Goal: Task Accomplishment & Management: Manage account settings

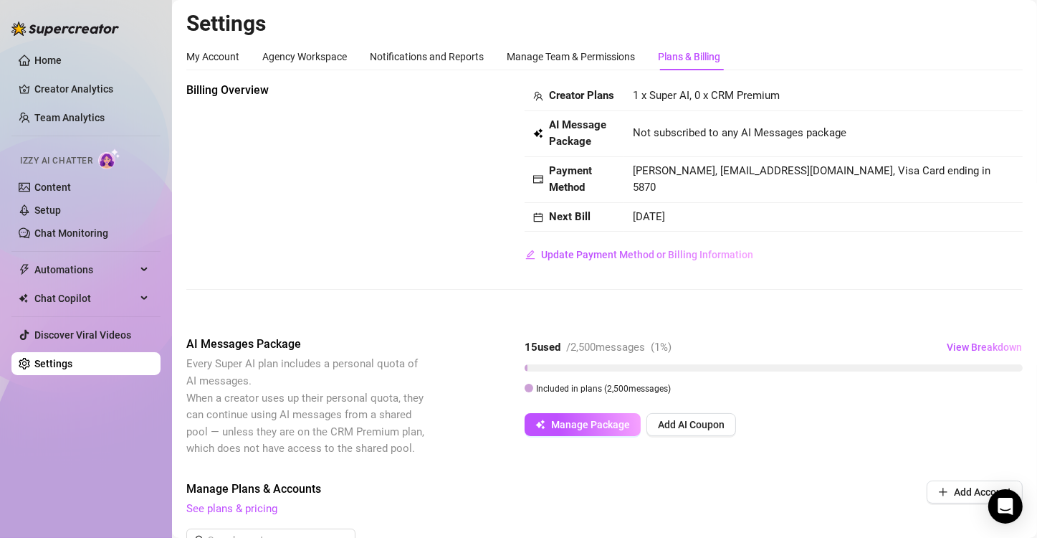
scroll to position [255, 0]
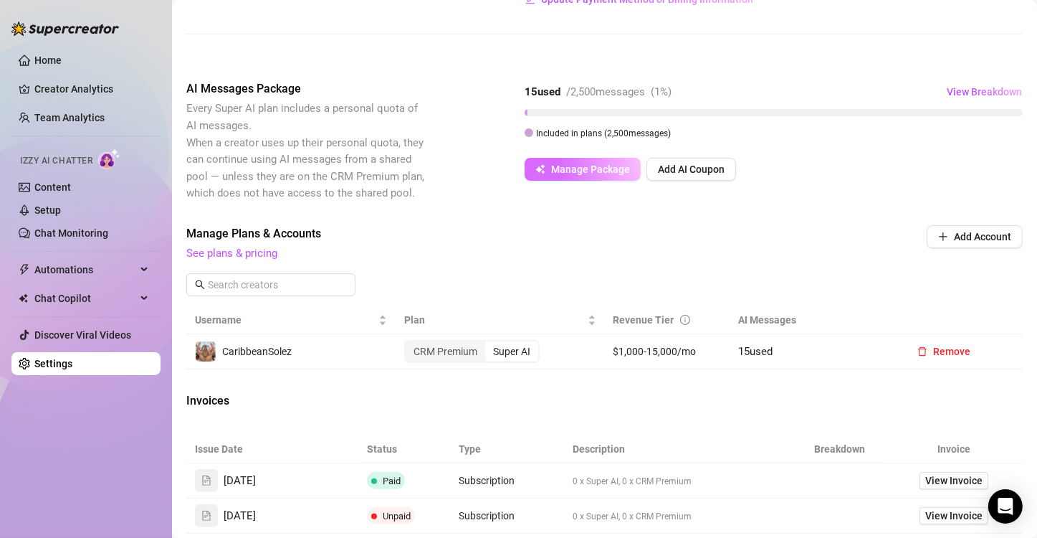
click at [604, 175] on span "Manage Package" at bounding box center [590, 168] width 79 height 11
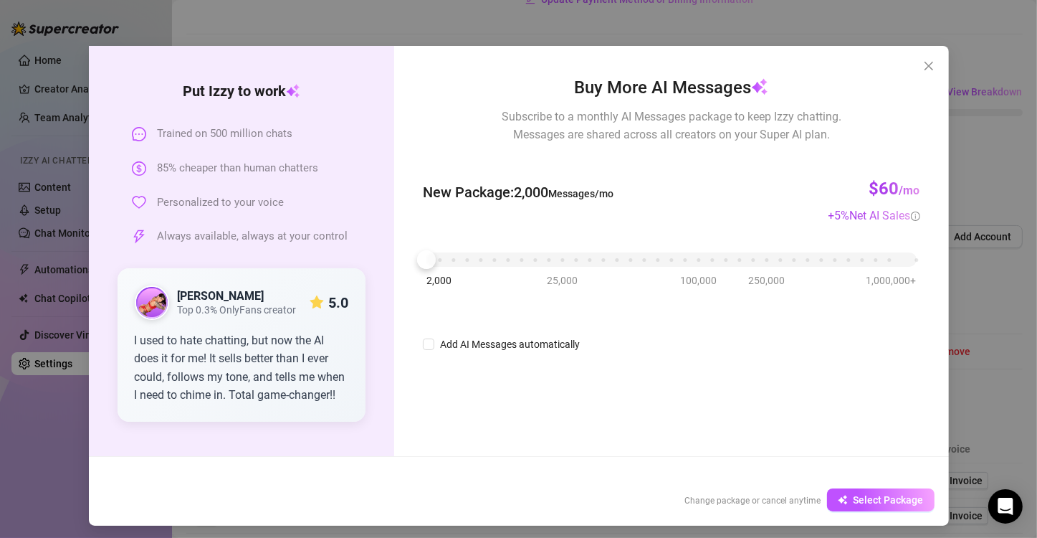
scroll to position [30, 0]
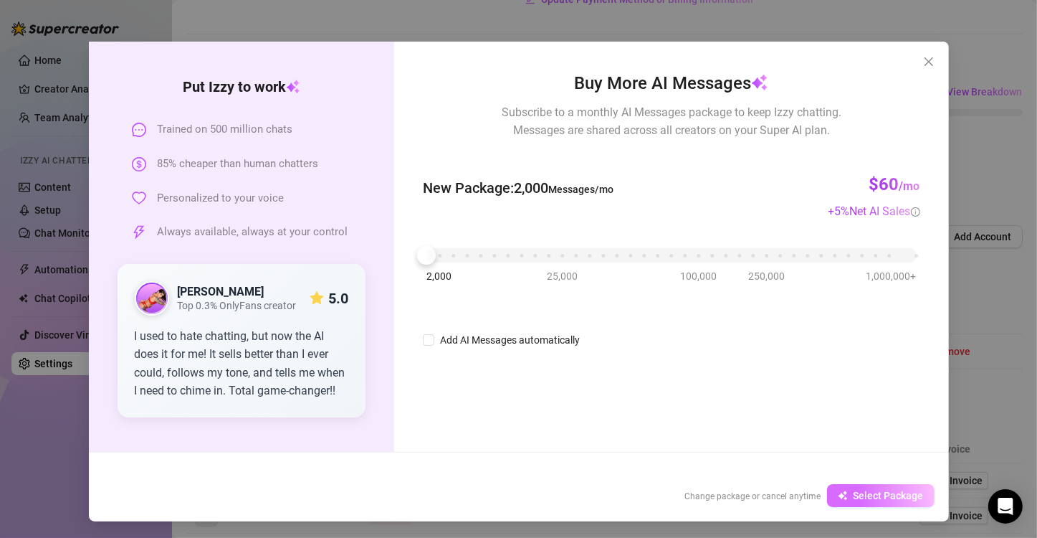
click at [856, 496] on span "Select Package" at bounding box center [889, 495] width 70 height 11
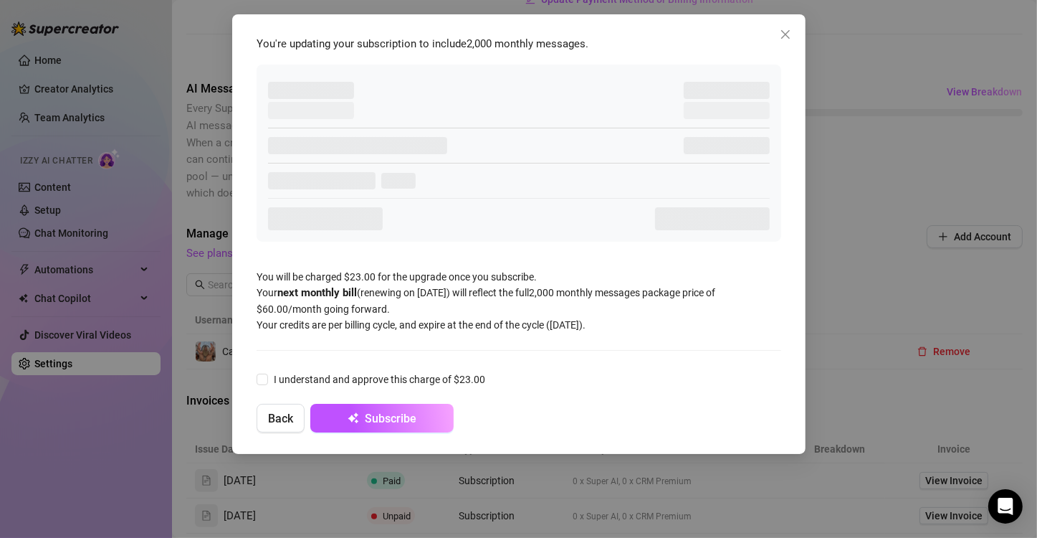
scroll to position [0, 0]
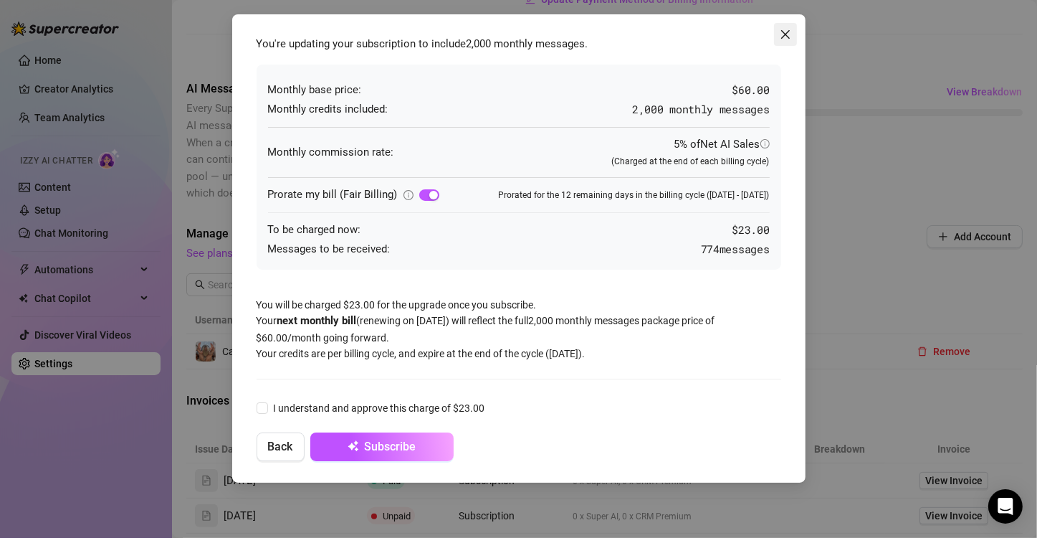
click at [780, 34] on icon "close" at bounding box center [785, 34] width 11 height 11
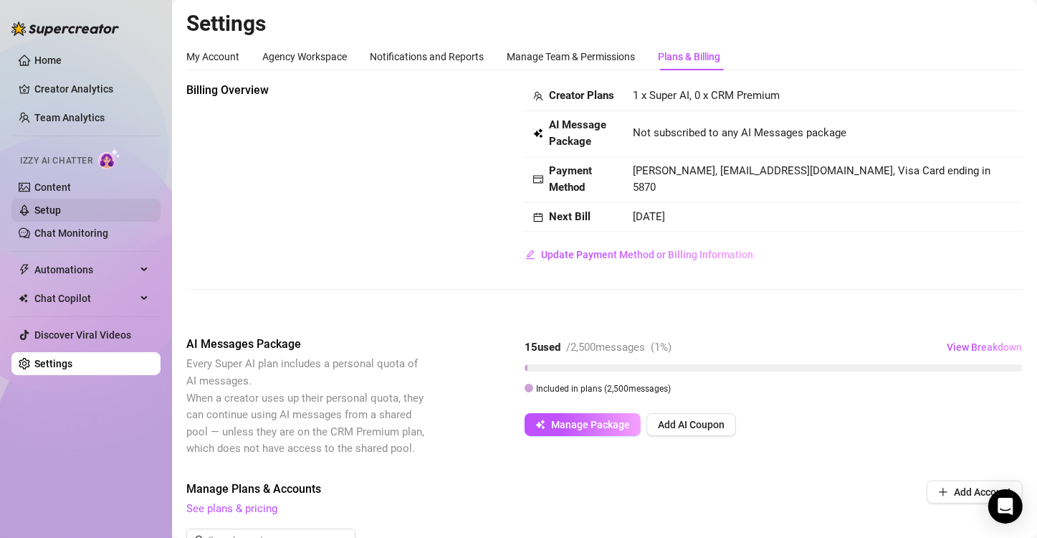
click at [61, 211] on link "Setup" at bounding box center [47, 209] width 27 height 11
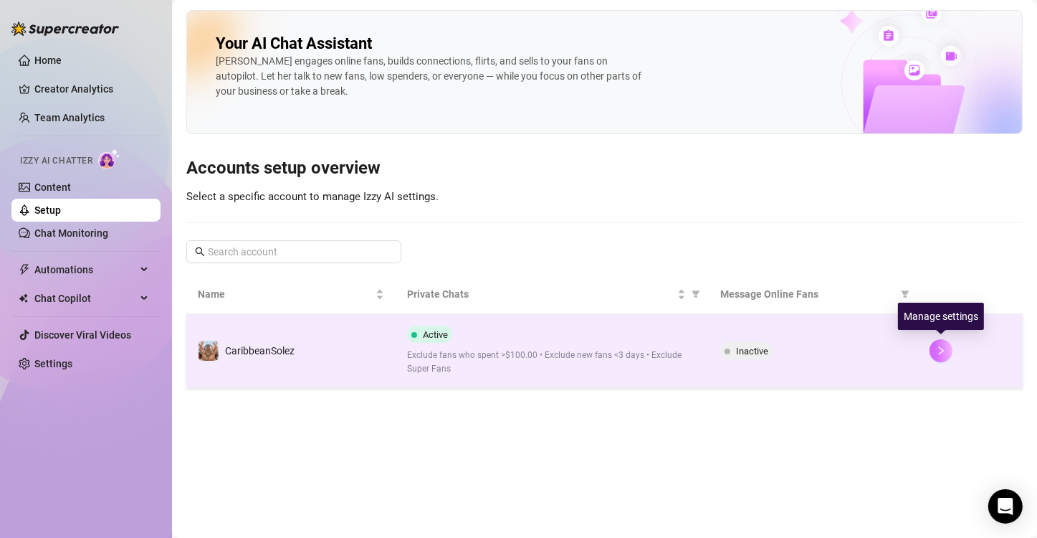
click at [938, 352] on icon "right" at bounding box center [941, 351] width 10 height 10
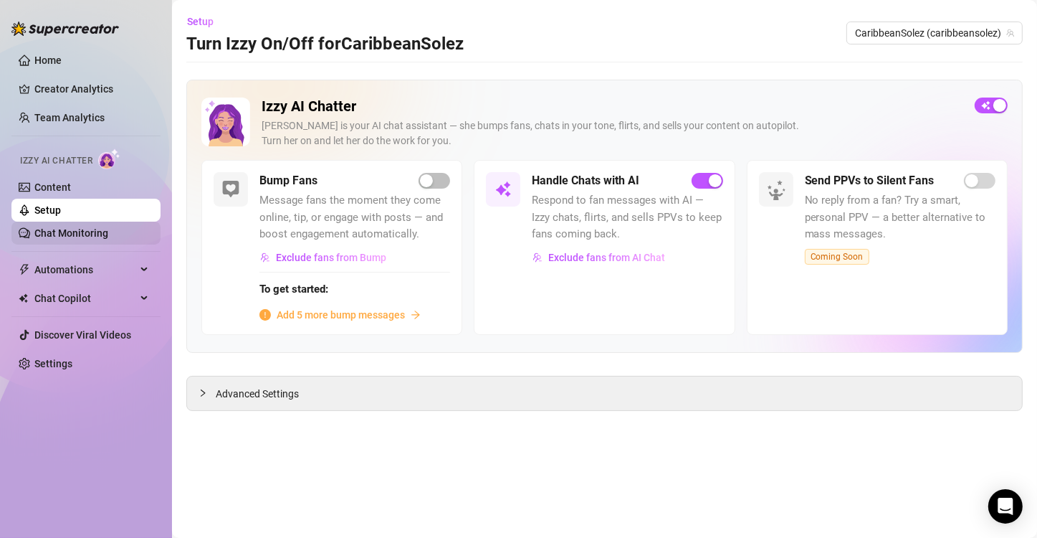
click at [75, 238] on link "Chat Monitoring" at bounding box center [71, 232] width 74 height 11
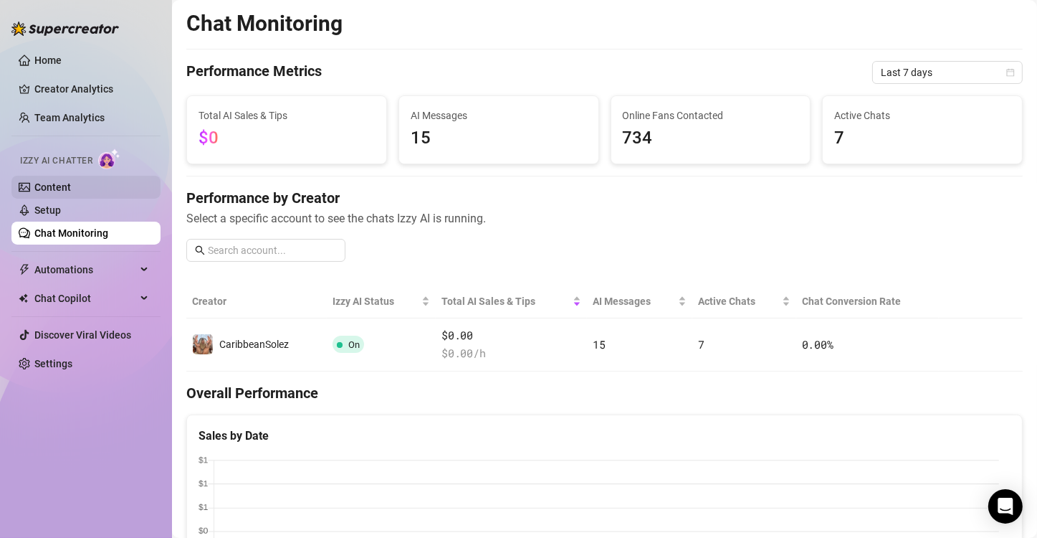
click at [59, 182] on link "Content" at bounding box center [52, 186] width 37 height 11
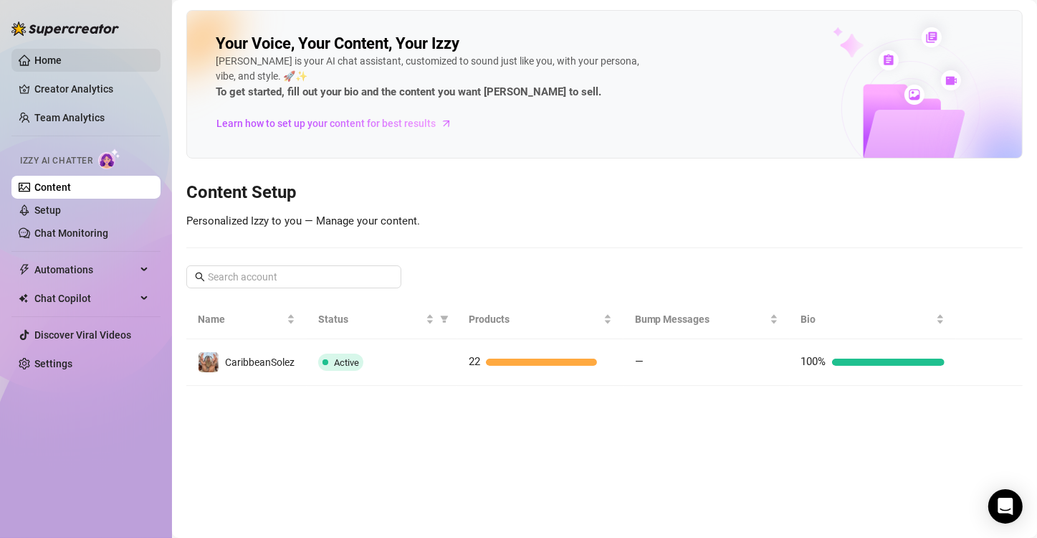
click at [42, 62] on link "Home" at bounding box center [47, 59] width 27 height 11
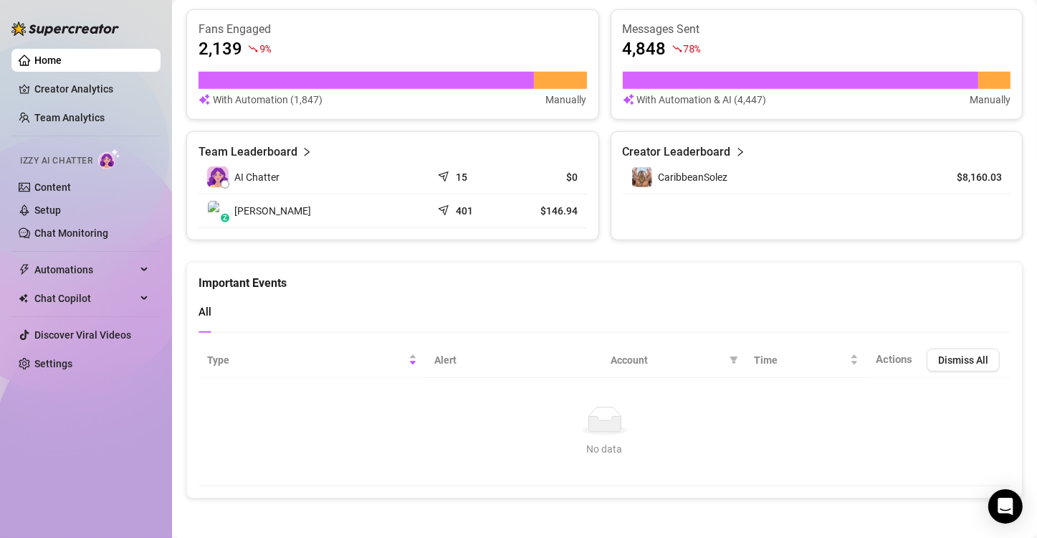
scroll to position [933, 0]
click at [57, 363] on link "Settings" at bounding box center [53, 363] width 38 height 11
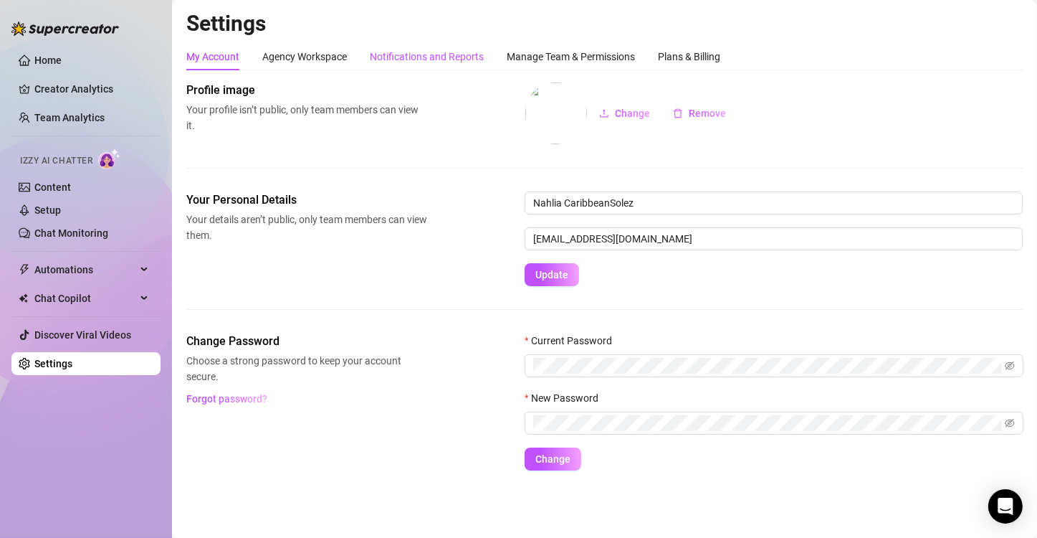
click at [402, 54] on div "Notifications and Reports" at bounding box center [427, 57] width 114 height 16
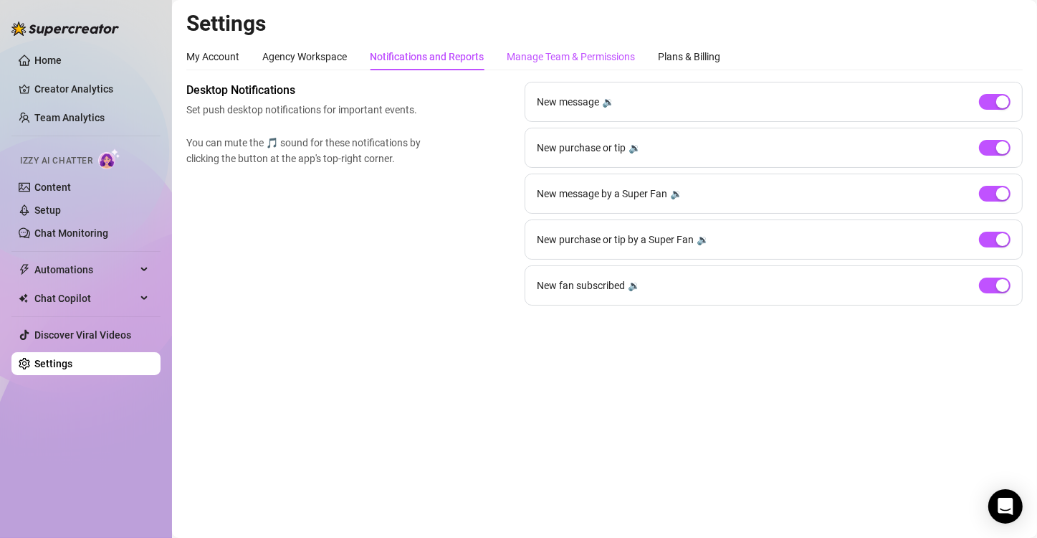
click at [542, 57] on div "Manage Team & Permissions" at bounding box center [571, 57] width 128 height 16
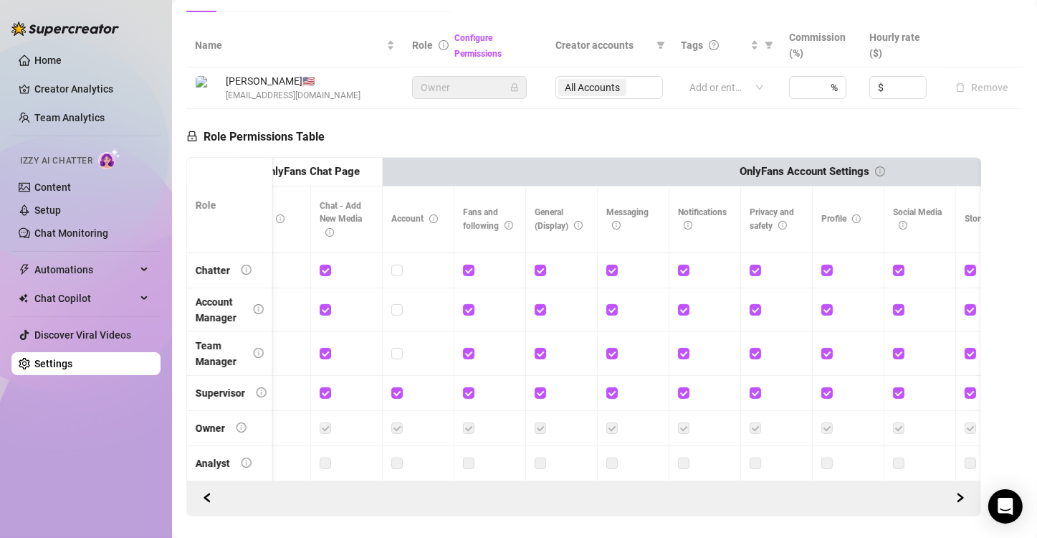
scroll to position [0, 2039]
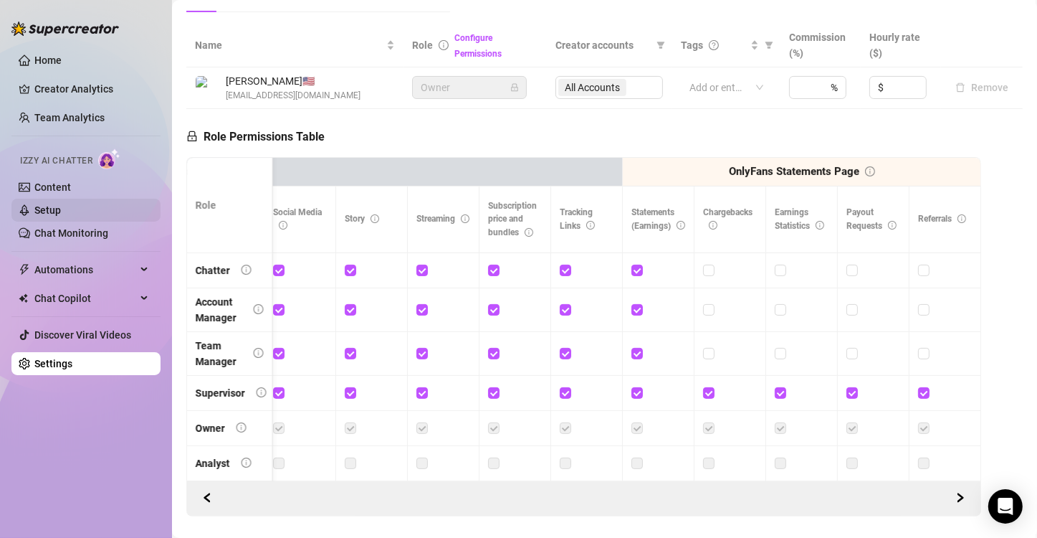
click at [50, 211] on link "Setup" at bounding box center [47, 209] width 27 height 11
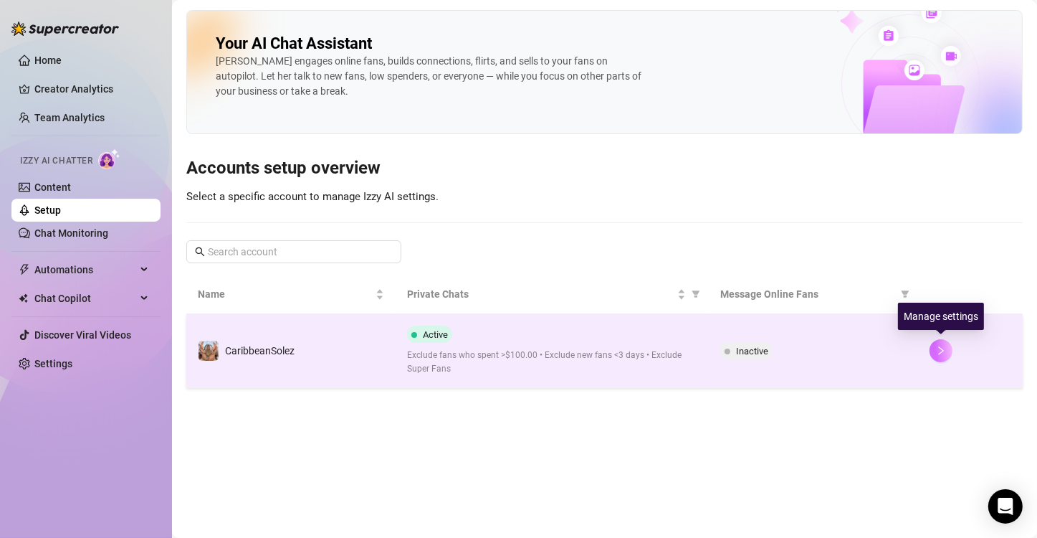
click at [949, 350] on button "button" at bounding box center [941, 350] width 23 height 23
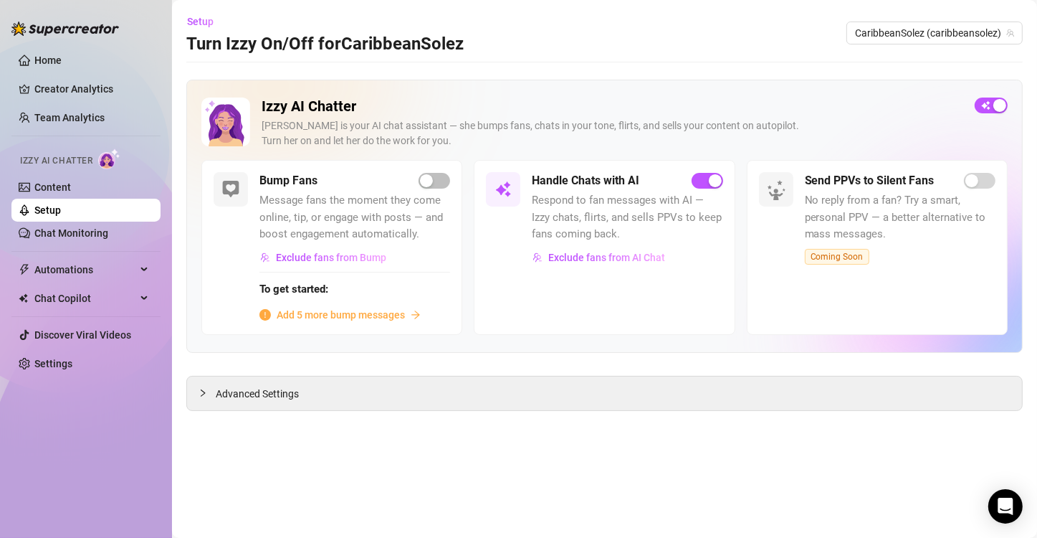
click at [387, 310] on span "Add 5 more bump messages" at bounding box center [341, 315] width 128 height 16
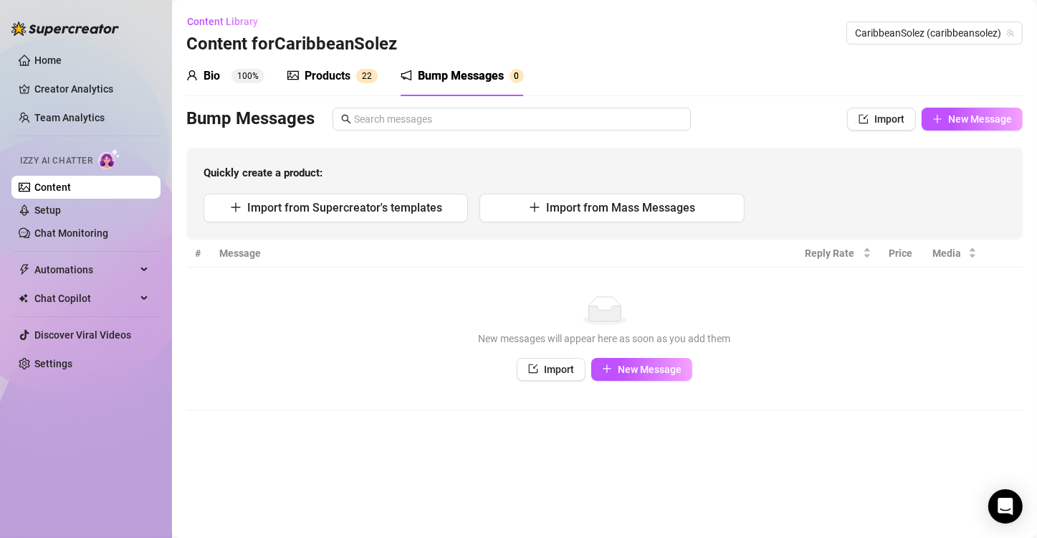
click at [201, 75] on div "Bio 100%" at bounding box center [225, 75] width 78 height 17
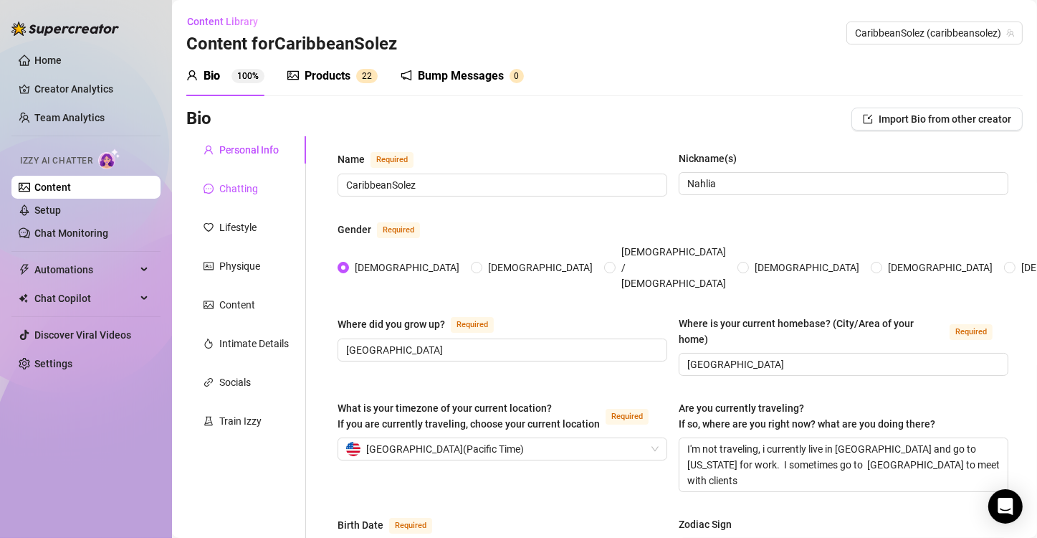
click at [249, 194] on div "Chatting" at bounding box center [238, 189] width 39 height 16
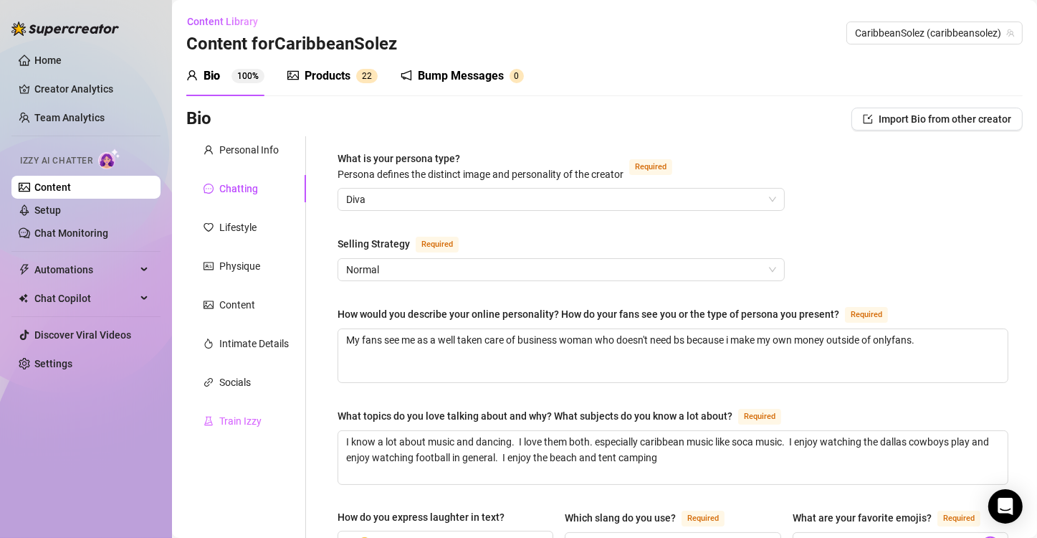
click at [231, 429] on div "Train Izzy" at bounding box center [246, 420] width 120 height 27
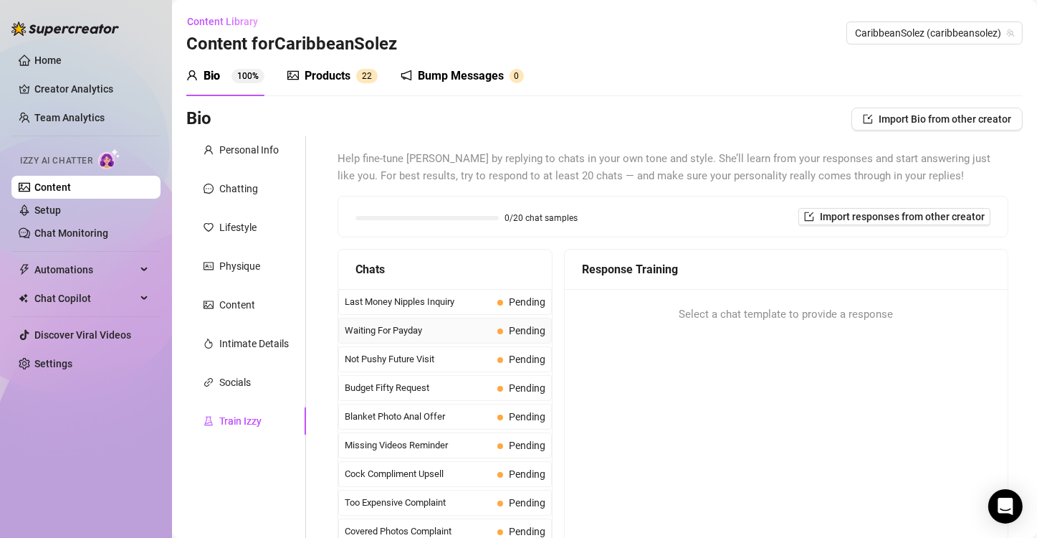
click at [463, 335] on span "Waiting For Payday" at bounding box center [418, 330] width 147 height 14
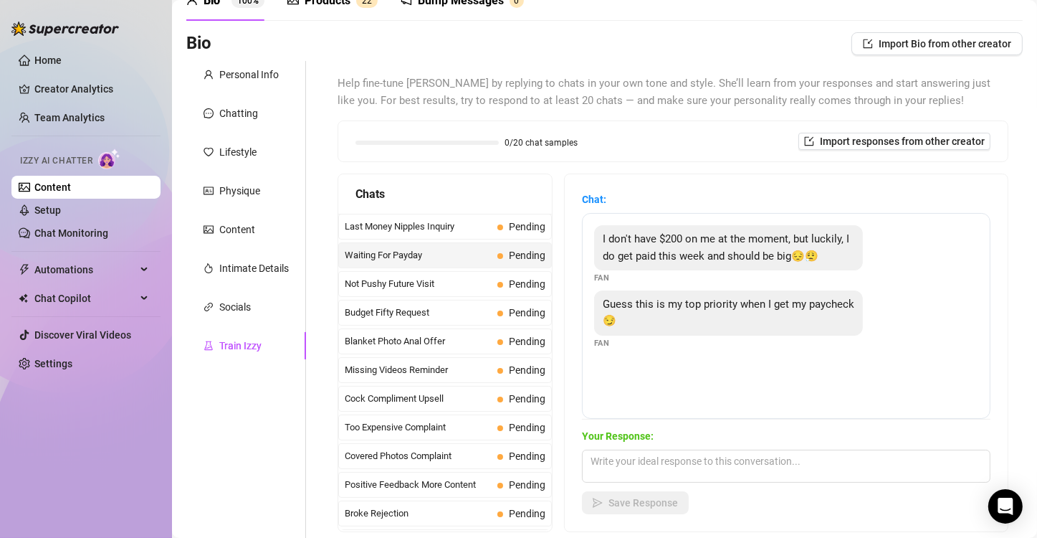
click at [461, 260] on span "Waiting For Payday" at bounding box center [418, 255] width 147 height 14
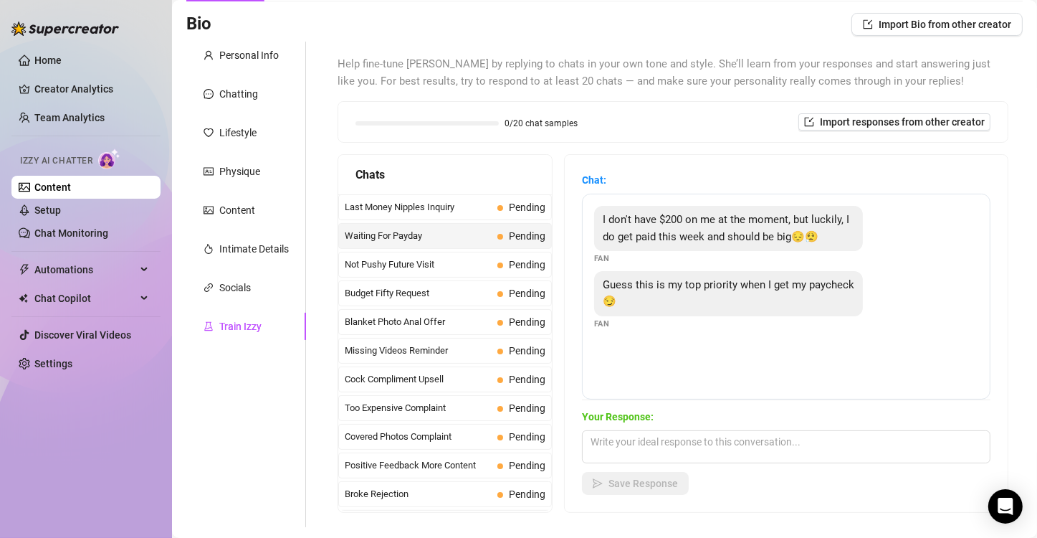
scroll to position [96, 0]
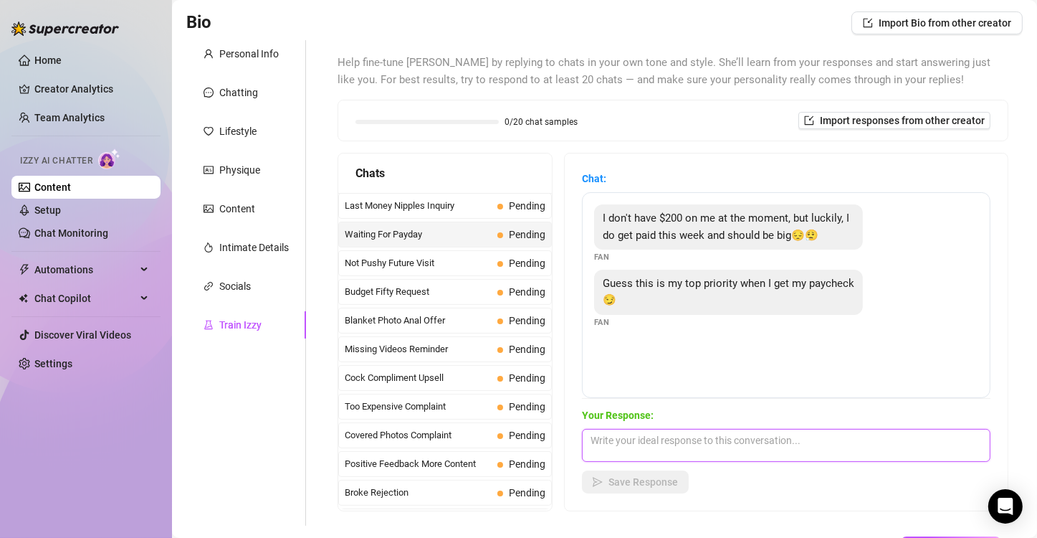
click at [651, 442] on textarea at bounding box center [786, 445] width 409 height 33
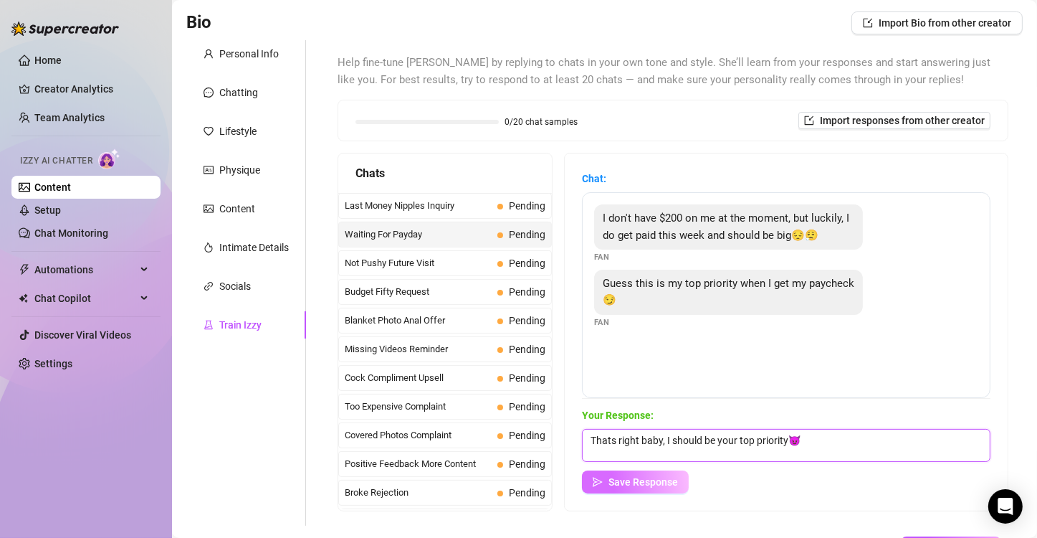
type textarea "Thats right baby, I should be your top priority😈"
click at [638, 480] on span "Save Response" at bounding box center [644, 481] width 70 height 11
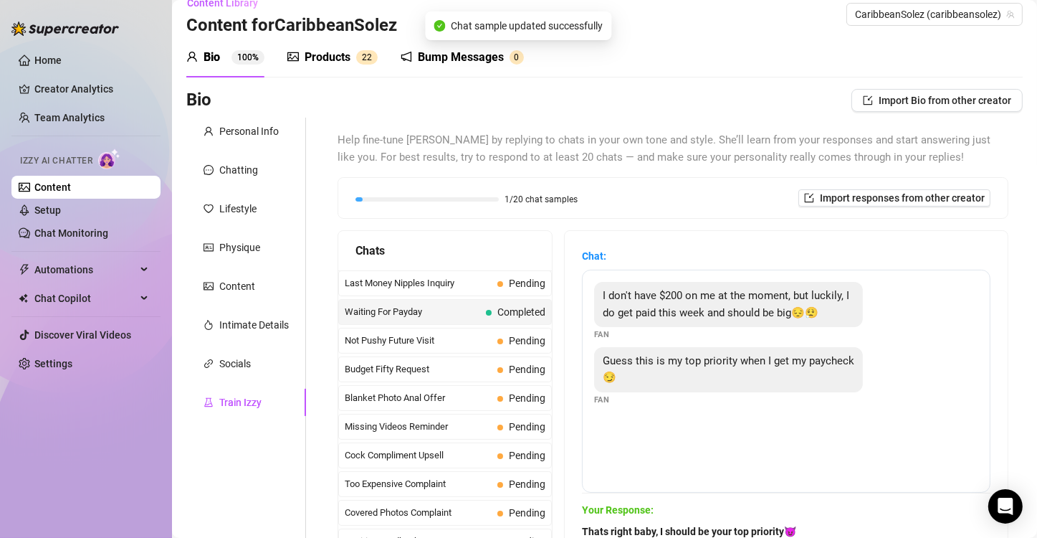
scroll to position [0, 0]
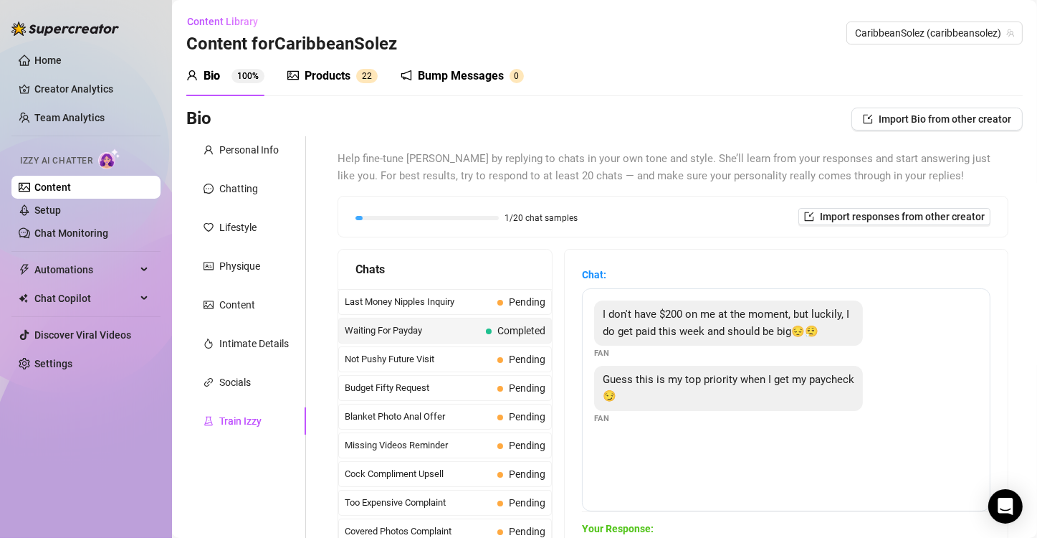
click at [331, 75] on div "Products" at bounding box center [328, 75] width 46 height 17
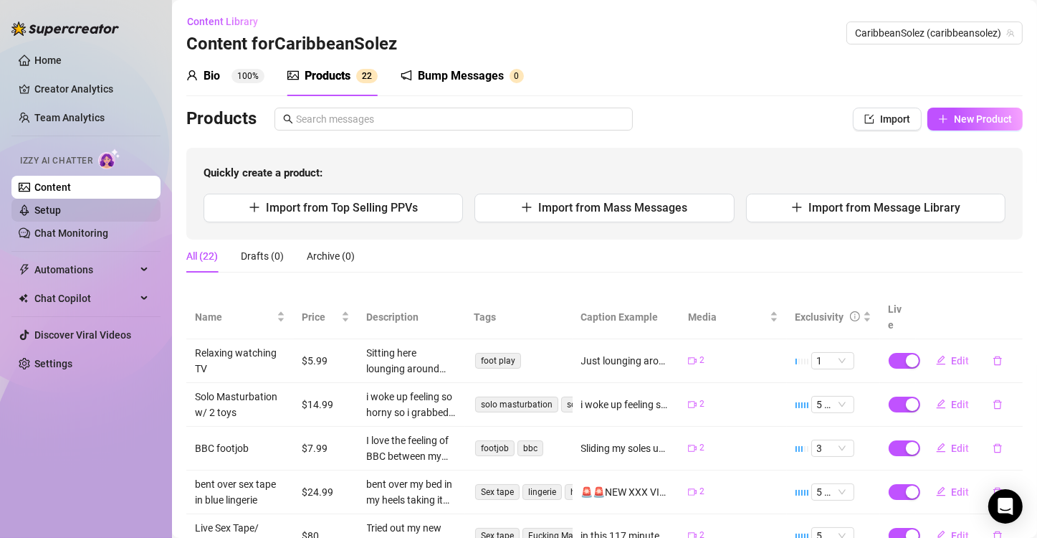
click at [59, 209] on link "Setup" at bounding box center [47, 209] width 27 height 11
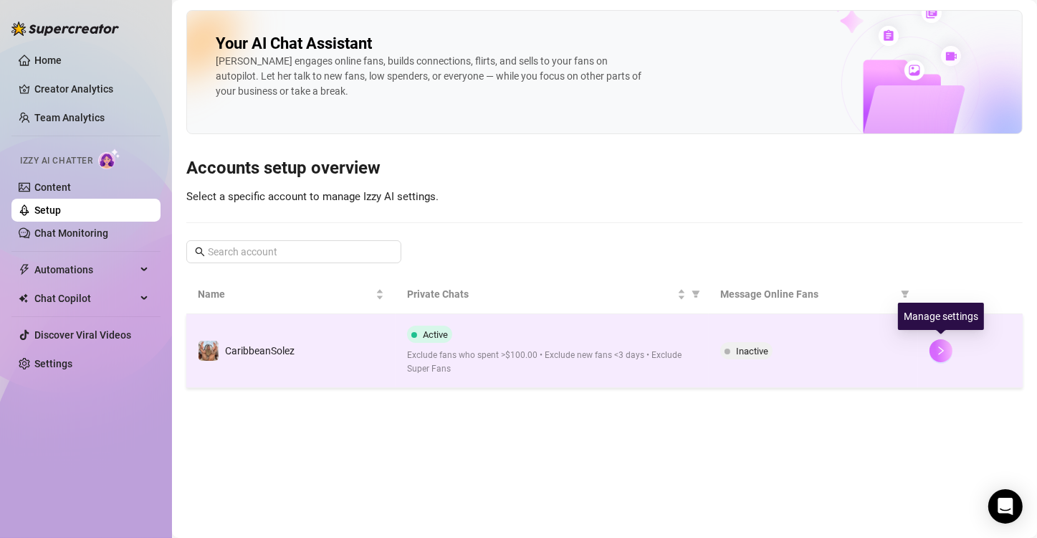
click at [940, 350] on icon "right" at bounding box center [941, 351] width 10 height 10
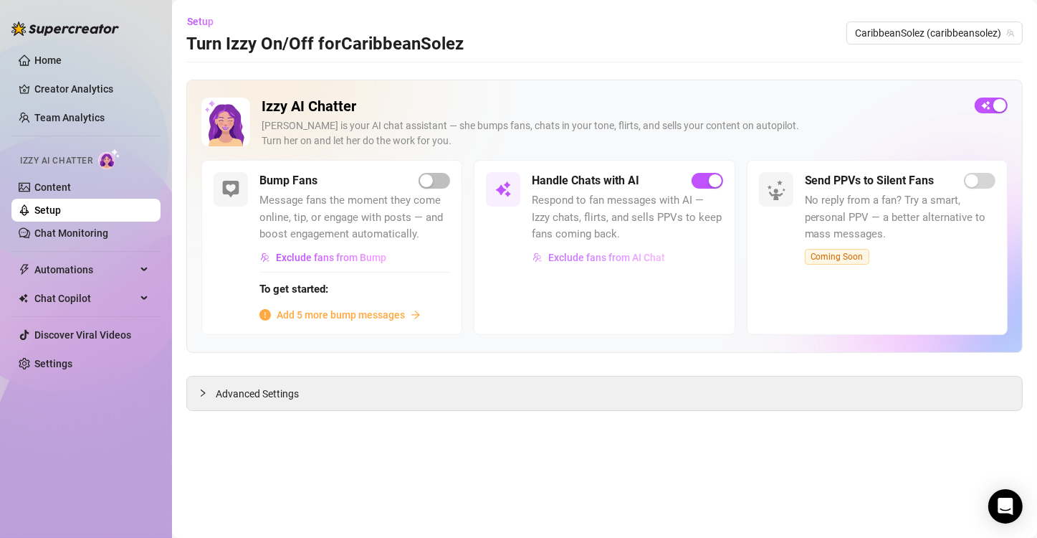
click at [616, 262] on span "Exclude fans from AI Chat" at bounding box center [606, 257] width 117 height 11
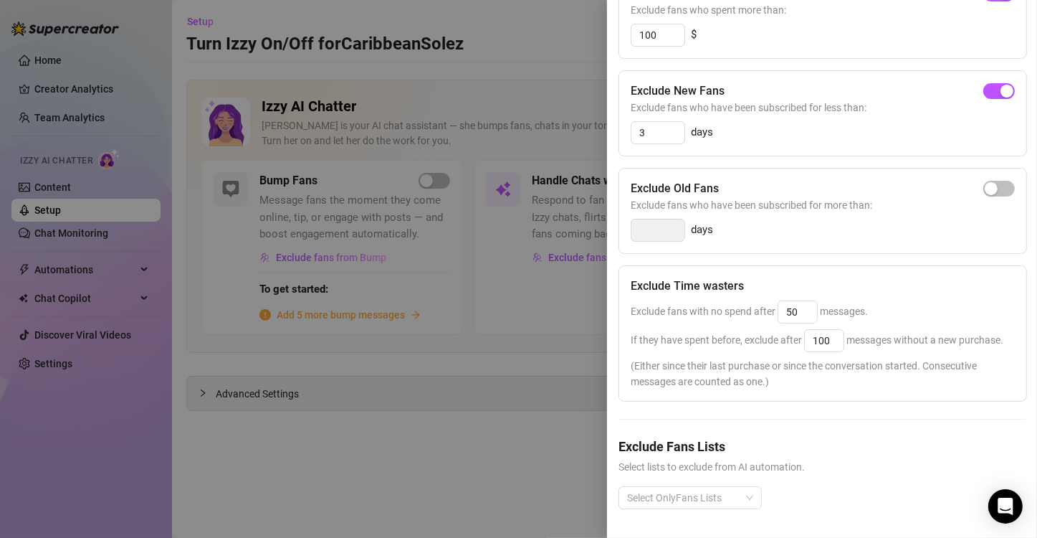
scroll to position [211, 0]
drag, startPoint x: 802, startPoint y: 295, endPoint x: 777, endPoint y: 291, distance: 25.5
click at [777, 300] on div "Exclude fans with no spend after 50 messages." at bounding box center [823, 311] width 384 height 23
type input "25"
drag, startPoint x: 832, startPoint y: 329, endPoint x: 791, endPoint y: 323, distance: 42.0
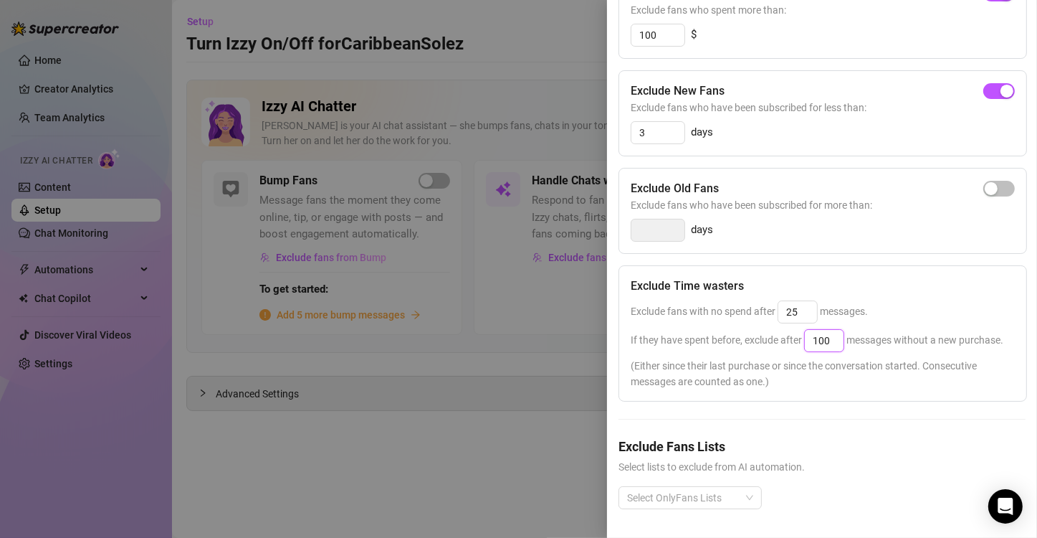
click at [791, 334] on span "If they have spent before, exclude after 100 messages without a new purchase." at bounding box center [817, 339] width 373 height 11
type input "25"
click at [811, 301] on input "25" at bounding box center [797, 312] width 39 height 22
click at [922, 369] on span "(Either since their last purchase or since the conversation started. Consecutiv…" at bounding box center [823, 374] width 384 height 32
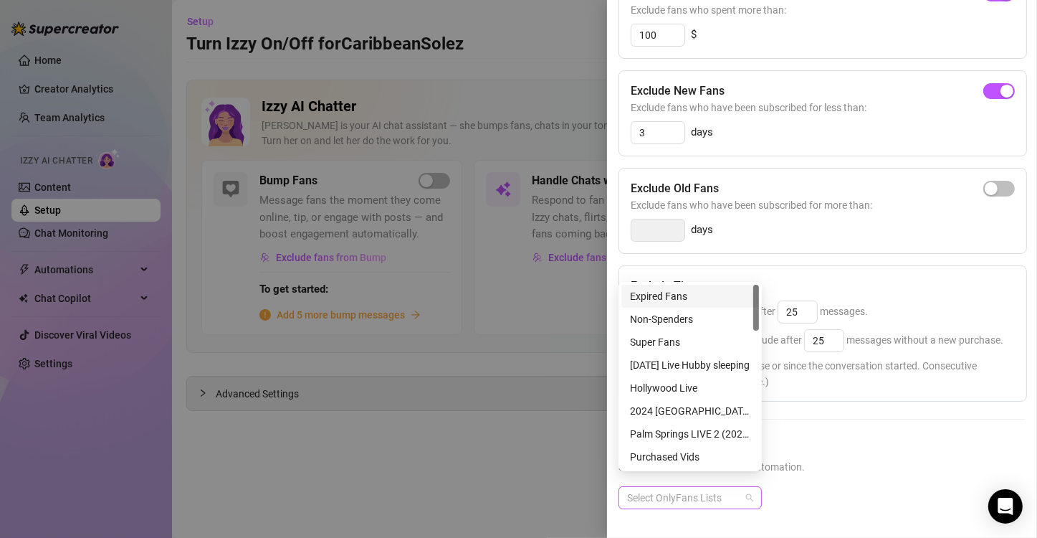
click at [749, 486] on div "Select OnlyFans Lists" at bounding box center [690, 497] width 143 height 23
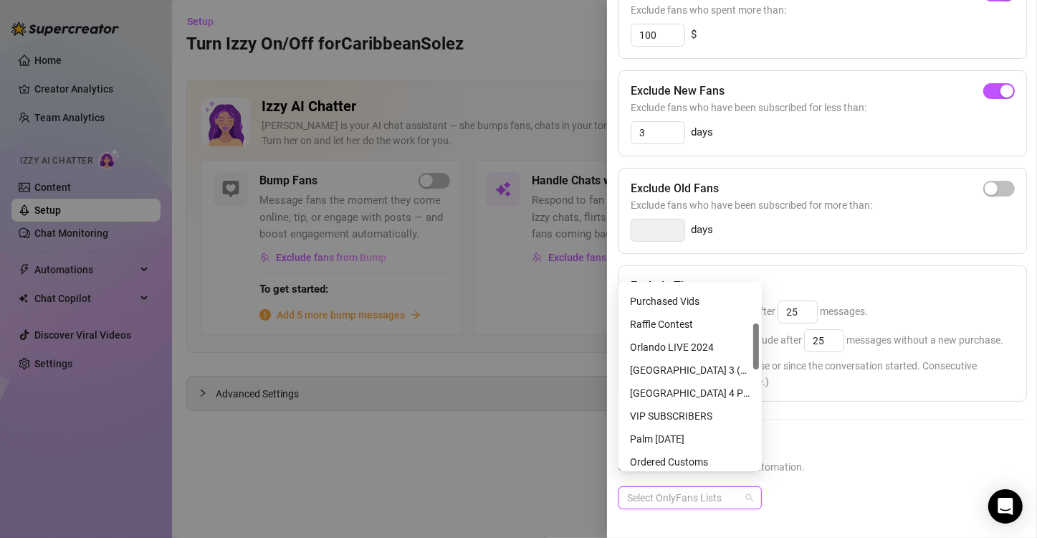
scroll to position [156, 0]
click at [671, 414] on div "VIP SUBSCRIBERS" at bounding box center [690, 415] width 120 height 16
click at [938, 469] on div "Exclude Fans Lists Select lists to exclude from AI automation. VIP SUBSCRIBERS" at bounding box center [822, 484] width 407 height 95
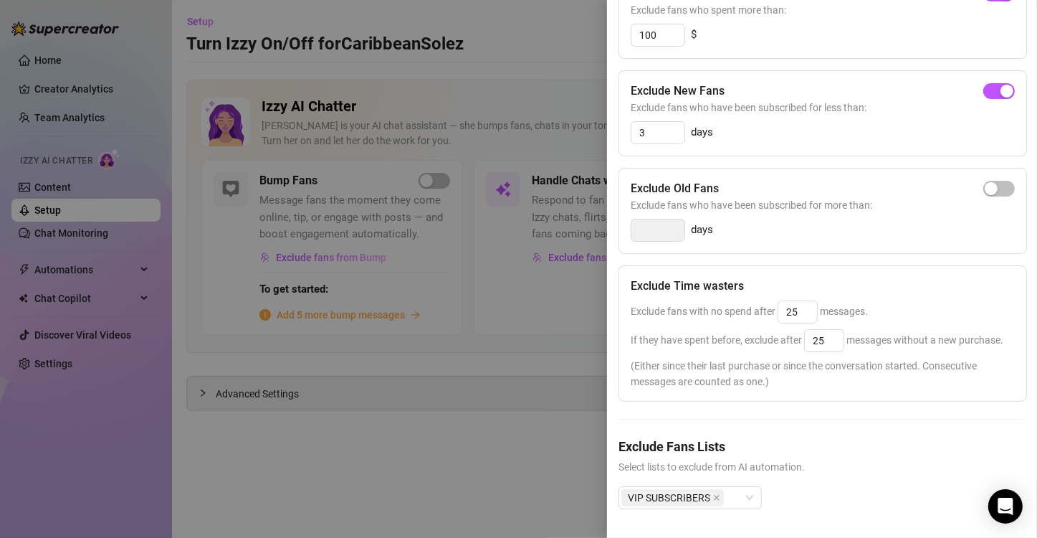
scroll to position [0, 0]
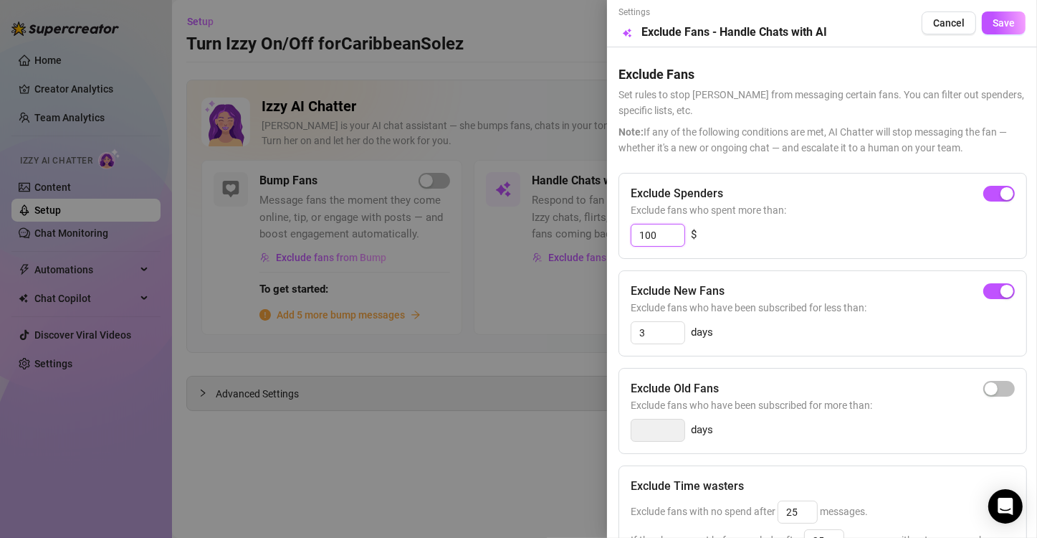
drag, startPoint x: 661, startPoint y: 236, endPoint x: 623, endPoint y: 234, distance: 38.0
click at [623, 234] on div "Exclude Spenders Exclude fans who spent more than: 100 $" at bounding box center [823, 216] width 409 height 86
type input "300"
drag, startPoint x: 658, startPoint y: 335, endPoint x: 627, endPoint y: 333, distance: 30.9
click at [627, 333] on div "Exclude New Fans Exclude fans who have been subscribed for less than: 3 days" at bounding box center [823, 313] width 409 height 86
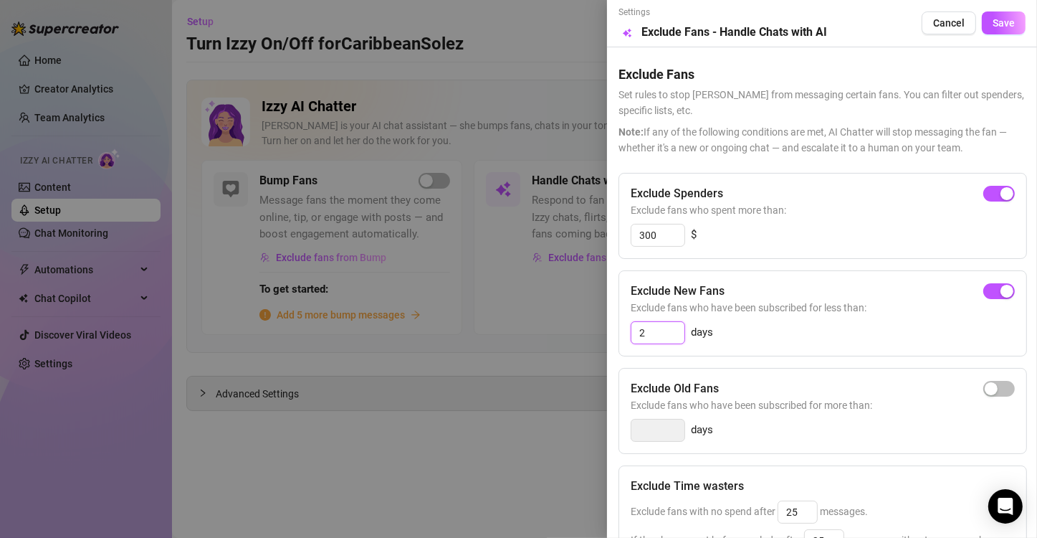
type input "2"
click at [804, 339] on div "2 days" at bounding box center [823, 332] width 384 height 23
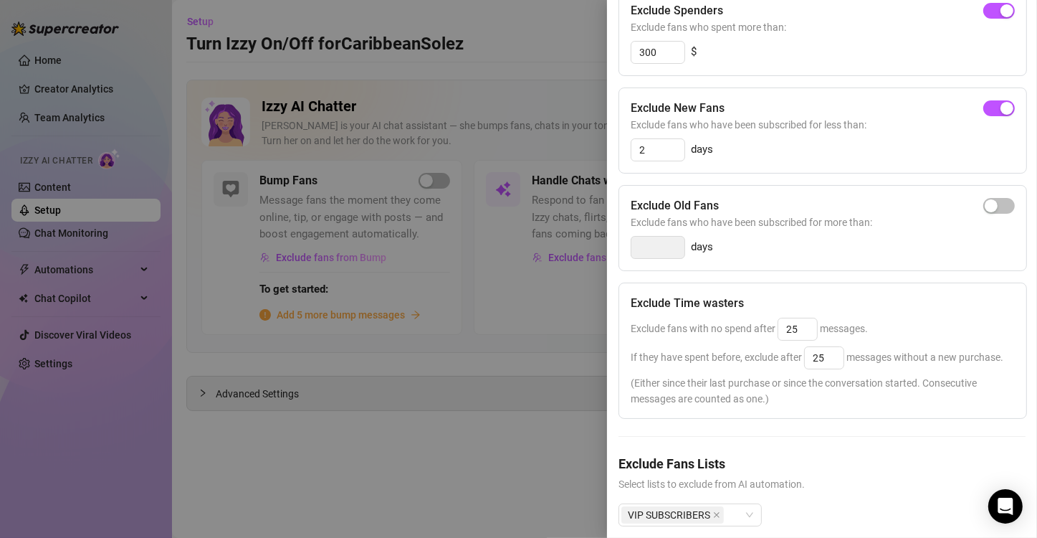
scroll to position [222, 0]
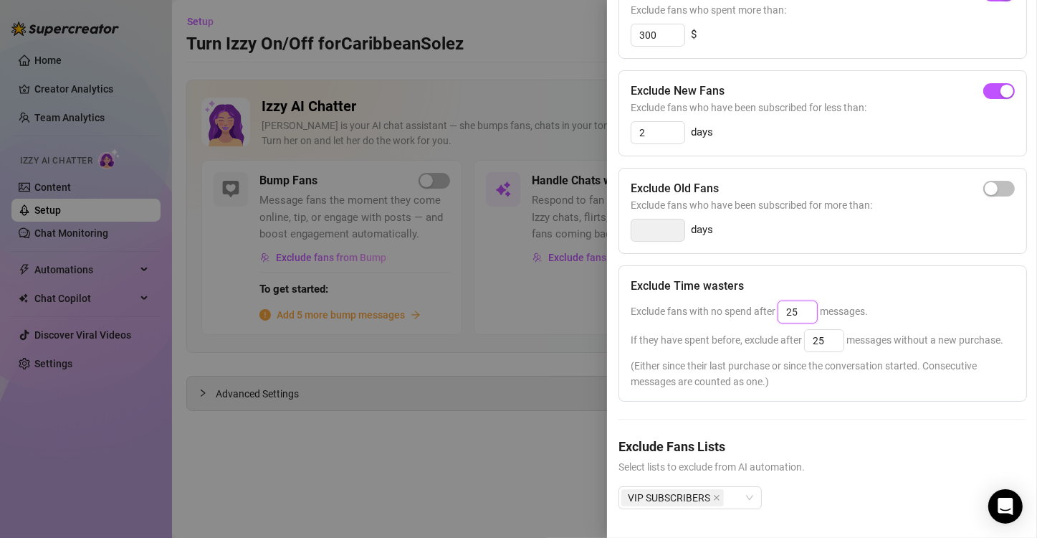
drag, startPoint x: 802, startPoint y: 294, endPoint x: 766, endPoint y: 285, distance: 36.9
click at [766, 305] on span "Exclude fans with no spend after 25 messages." at bounding box center [749, 310] width 237 height 11
type input "5"
type input "25"
click at [836, 330] on input "25" at bounding box center [824, 341] width 39 height 22
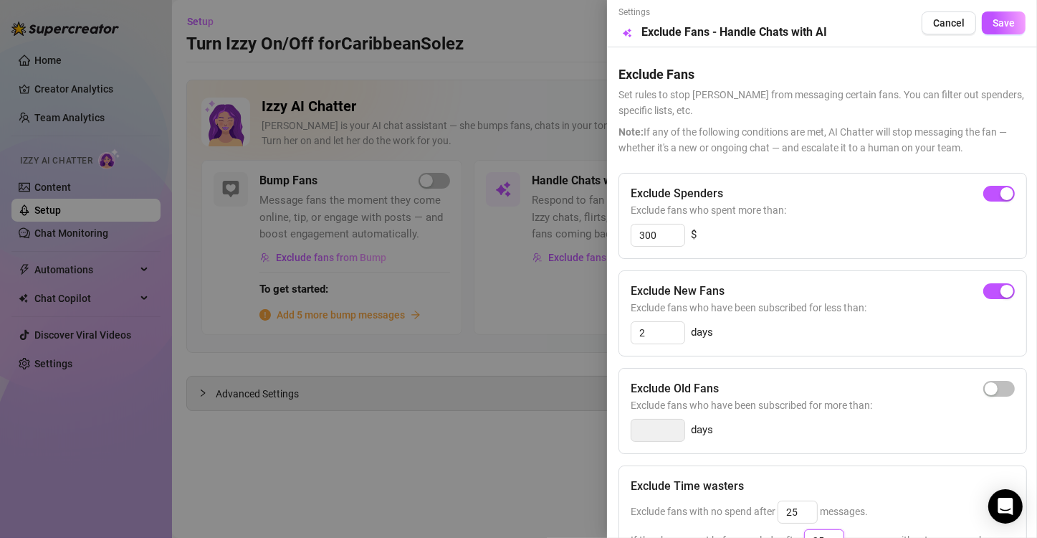
scroll to position [0, 0]
click at [991, 29] on button "Save" at bounding box center [1004, 22] width 44 height 23
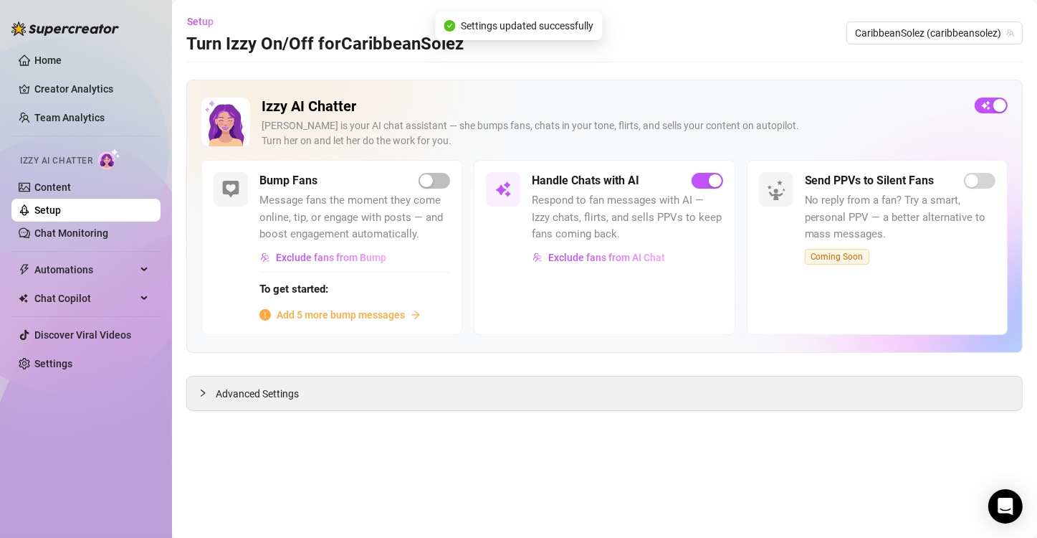
drag, startPoint x: 991, startPoint y: 29, endPoint x: 786, endPoint y: 230, distance: 286.9
click at [786, 230] on body "Home Creator Analytics Team Analytics Izzy AI Chatter Content Setup Chat Monito…" at bounding box center [518, 269] width 1037 height 538
click at [52, 62] on link "Home" at bounding box center [47, 59] width 27 height 11
